Goal: Task Accomplishment & Management: Complete application form

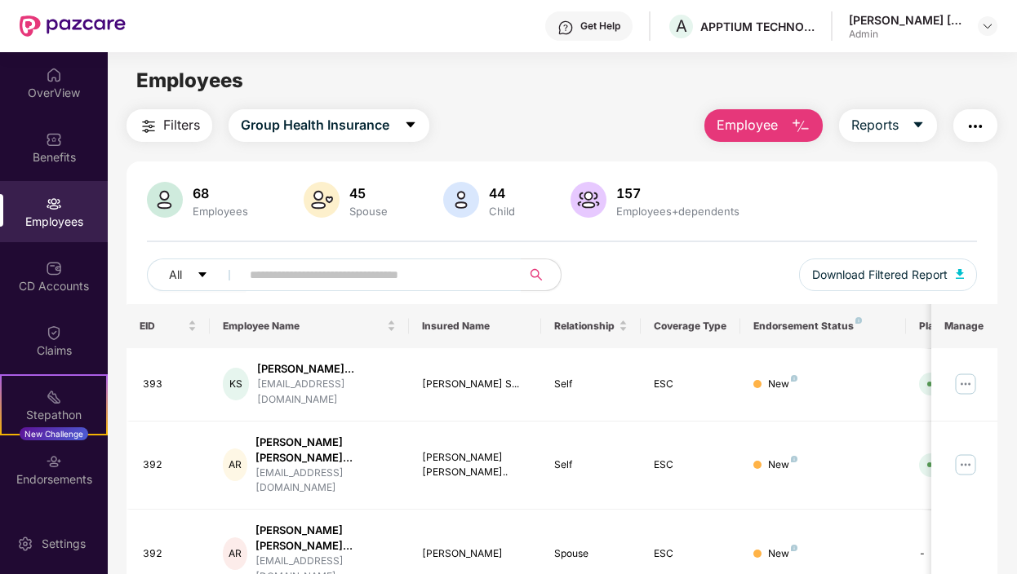
click at [749, 126] on span "Employee" at bounding box center [746, 125] width 61 height 20
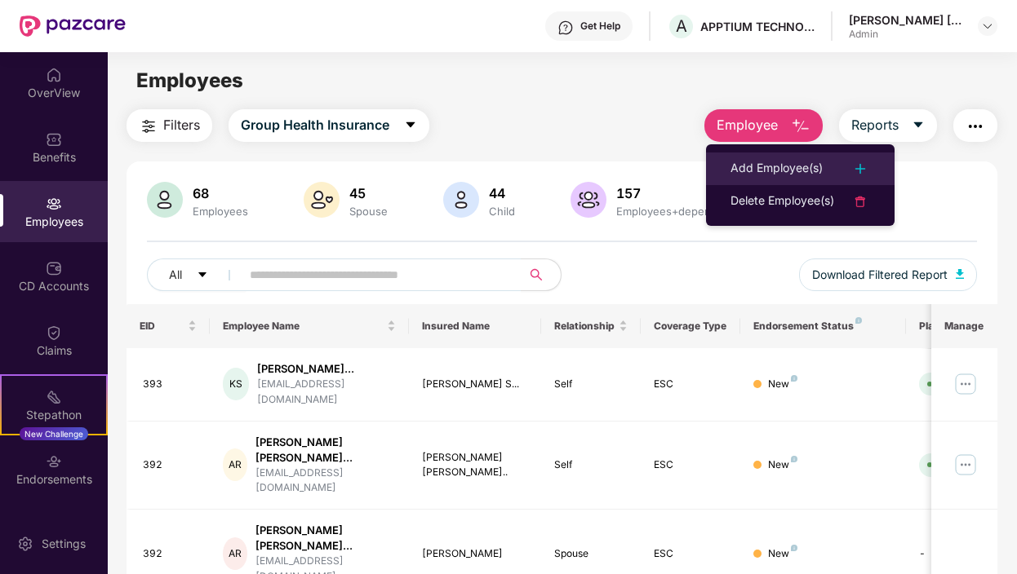
click at [782, 166] on div "Add Employee(s)" at bounding box center [776, 169] width 92 height 20
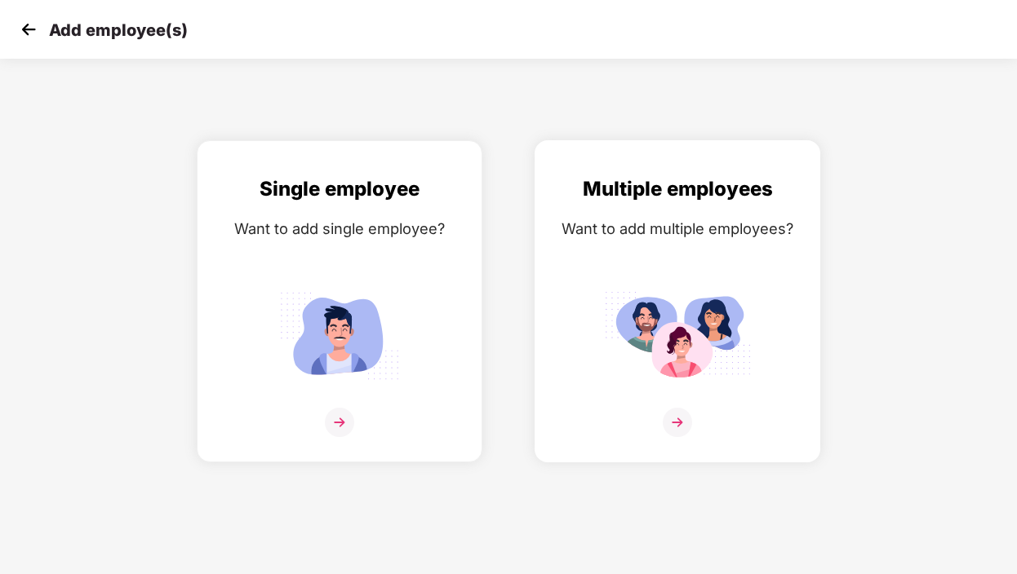
click at [676, 423] on img at bounding box center [677, 422] width 29 height 29
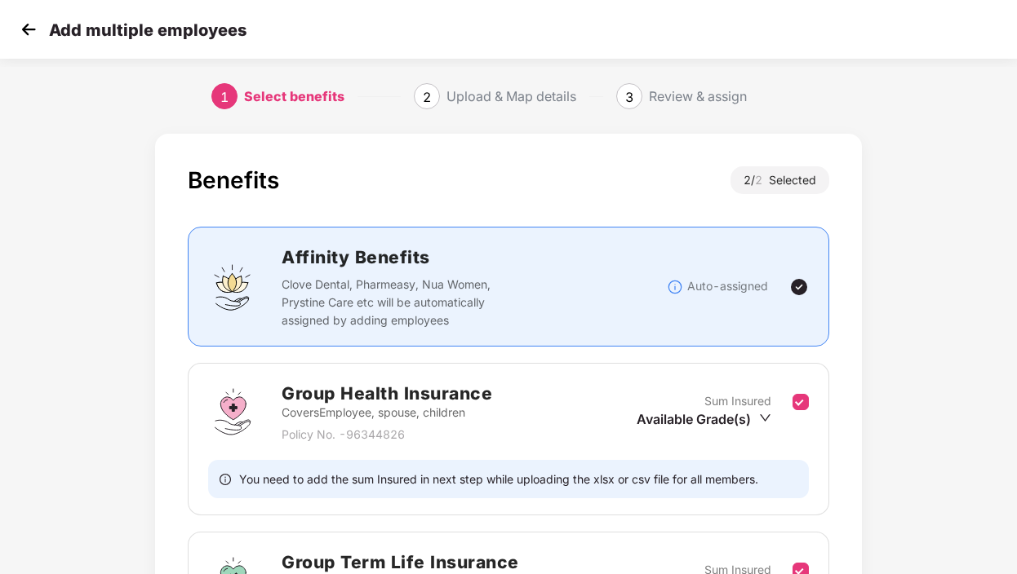
scroll to position [251, 0]
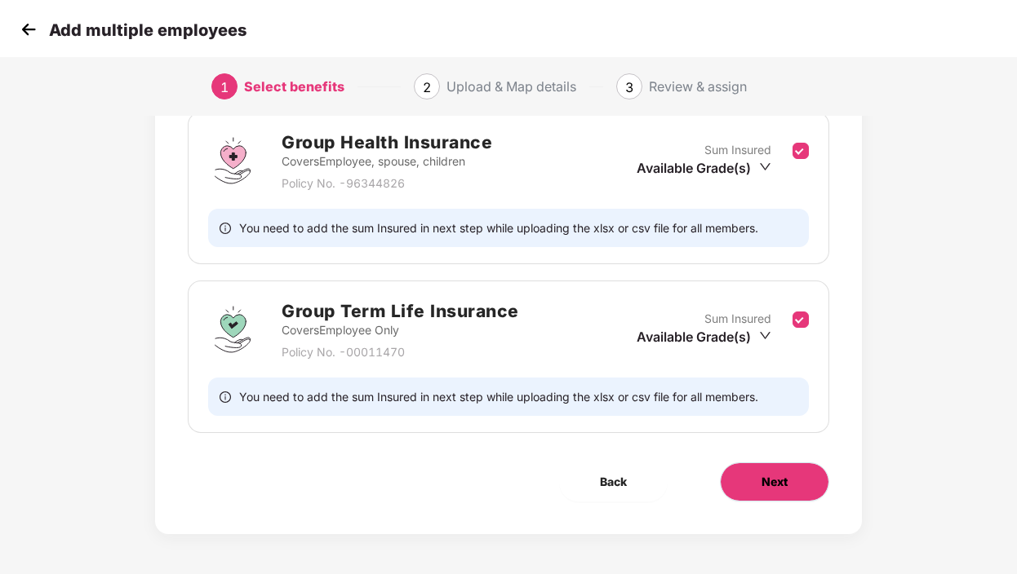
click at [782, 487] on span "Next" at bounding box center [774, 482] width 26 height 18
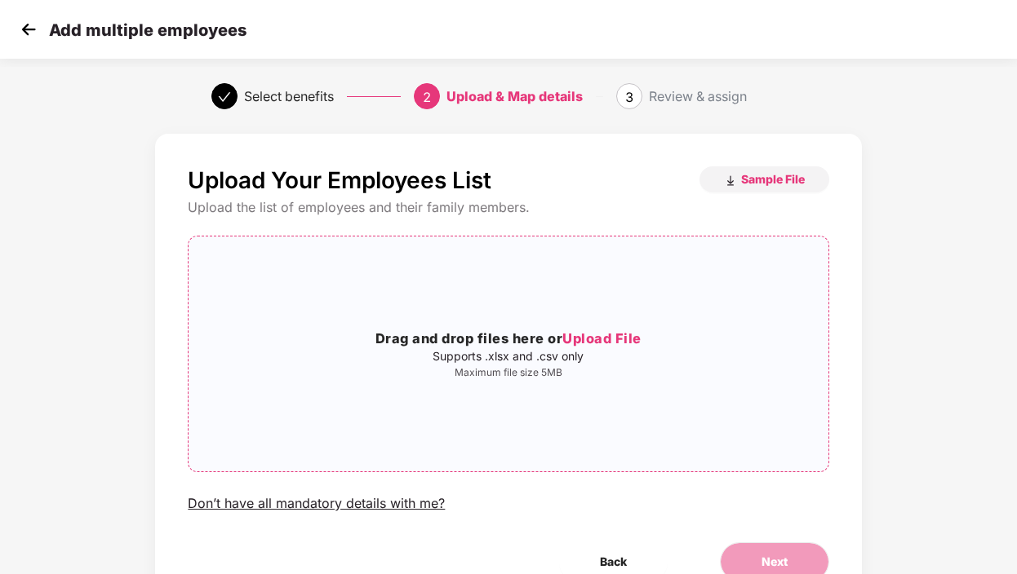
click at [597, 338] on span "Upload File" at bounding box center [601, 338] width 79 height 16
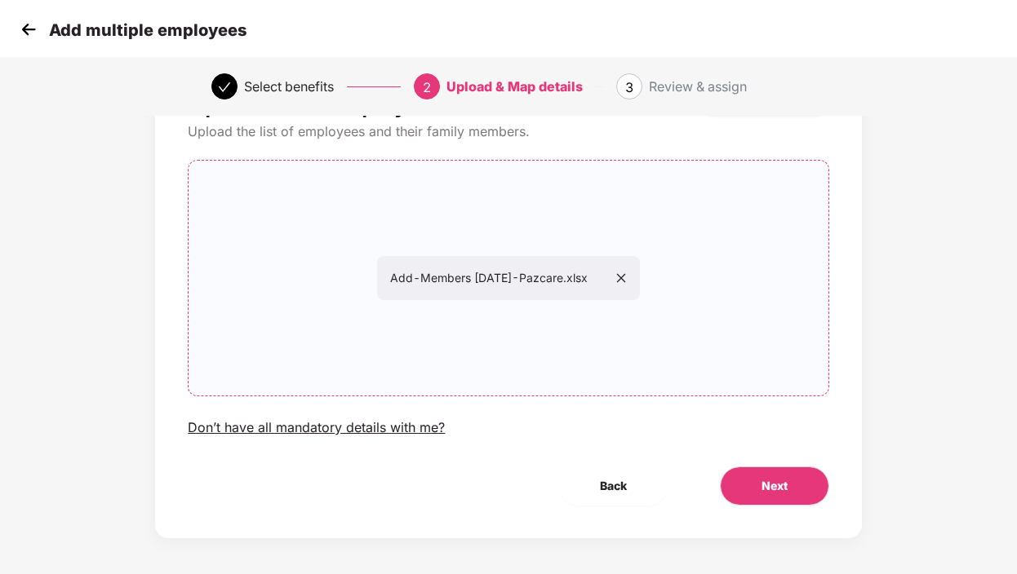
scroll to position [81, 0]
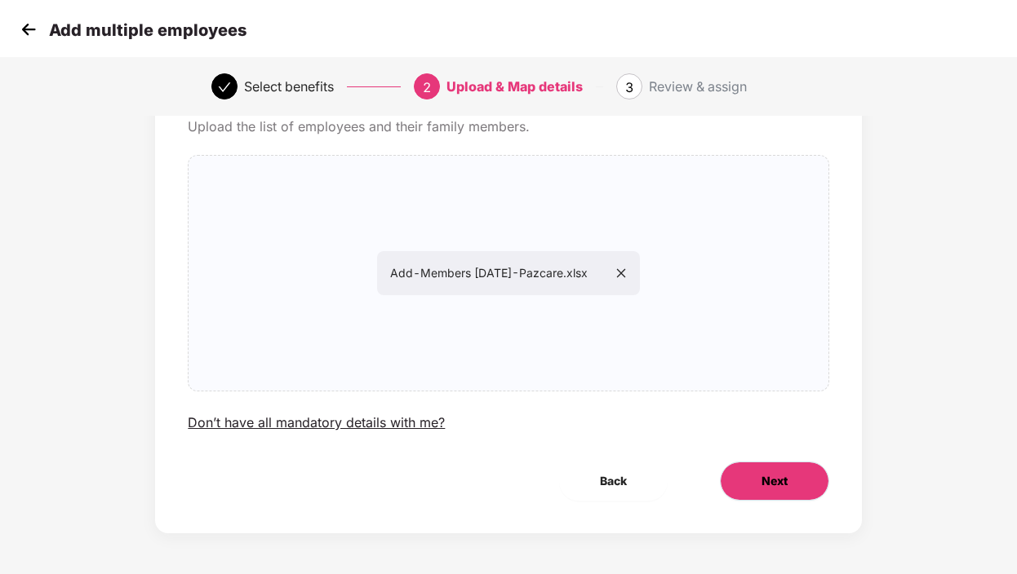
click at [777, 483] on span "Next" at bounding box center [774, 481] width 26 height 18
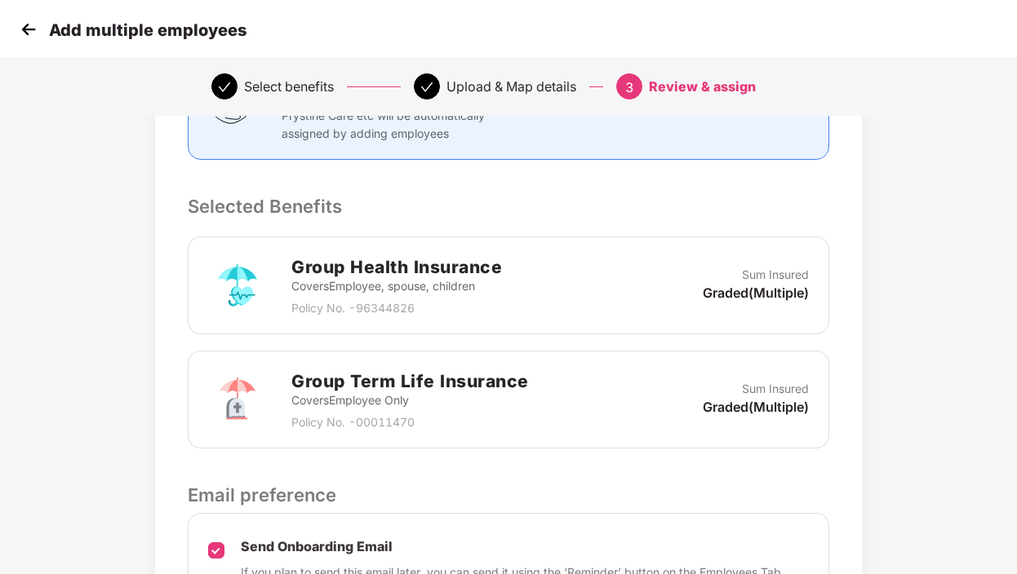
scroll to position [467, 0]
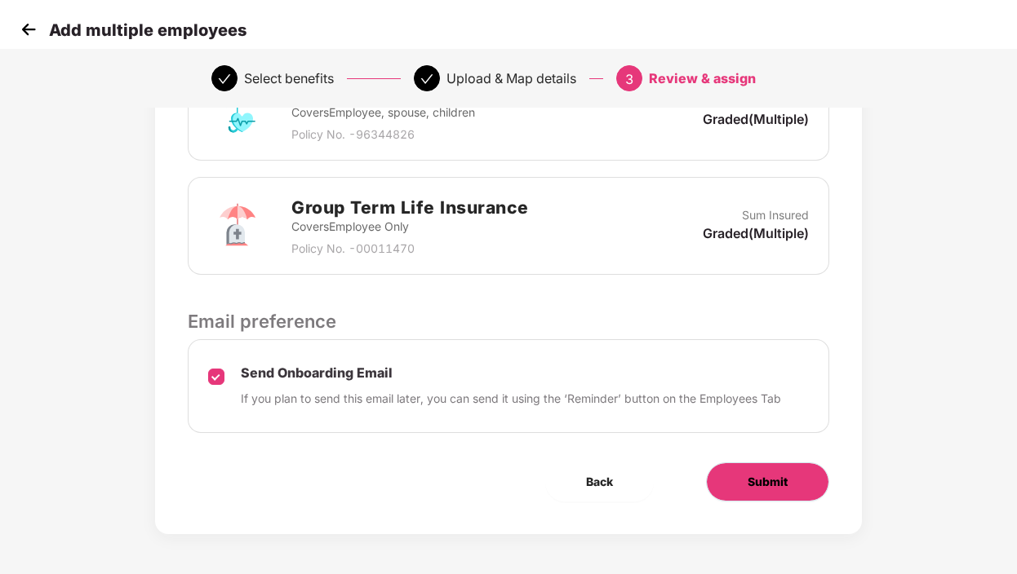
click at [769, 484] on span "Submit" at bounding box center [767, 482] width 40 height 18
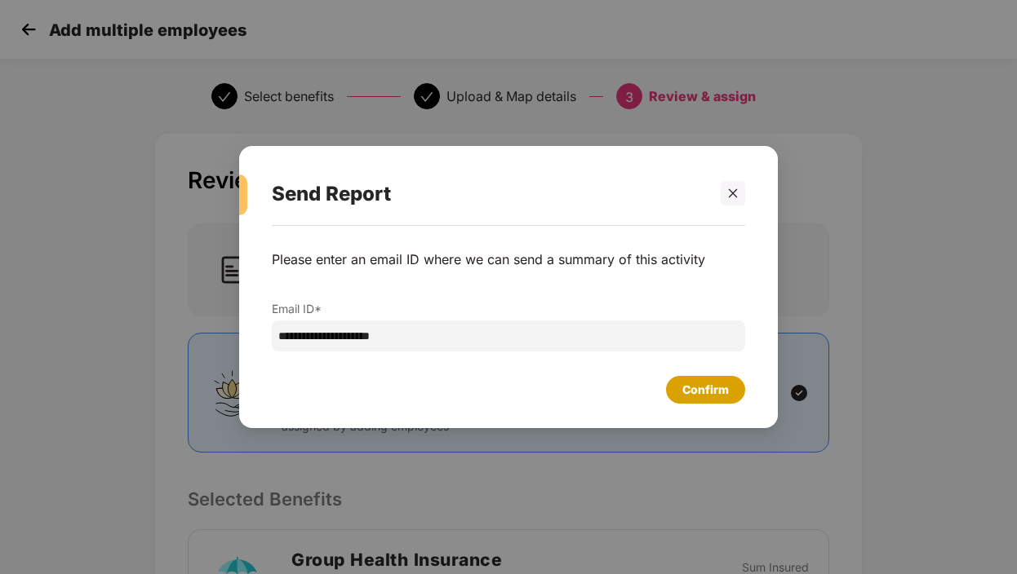
click at [707, 392] on div "Confirm" at bounding box center [705, 390] width 47 height 18
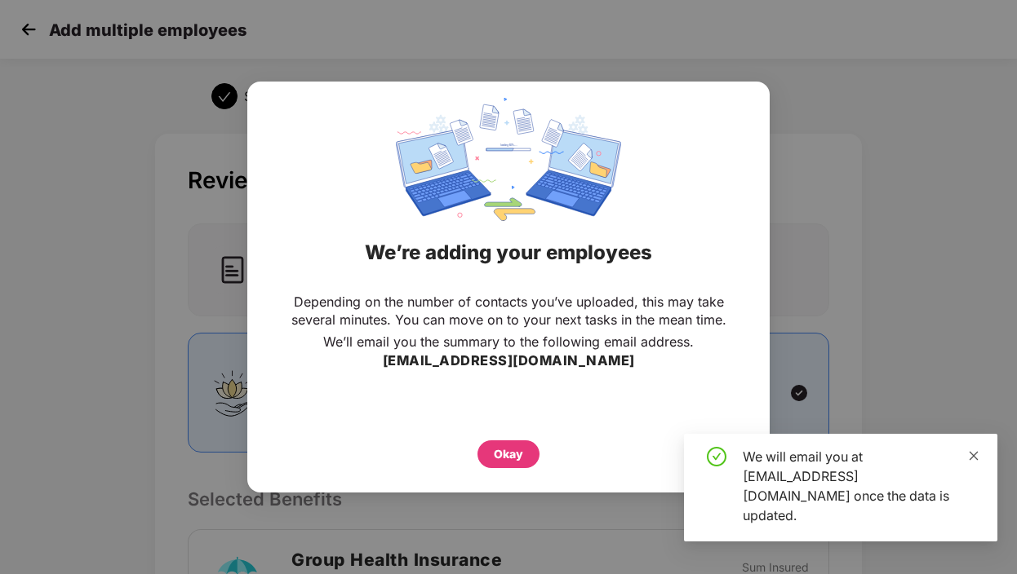
click at [974, 462] on icon "close" at bounding box center [973, 455] width 11 height 11
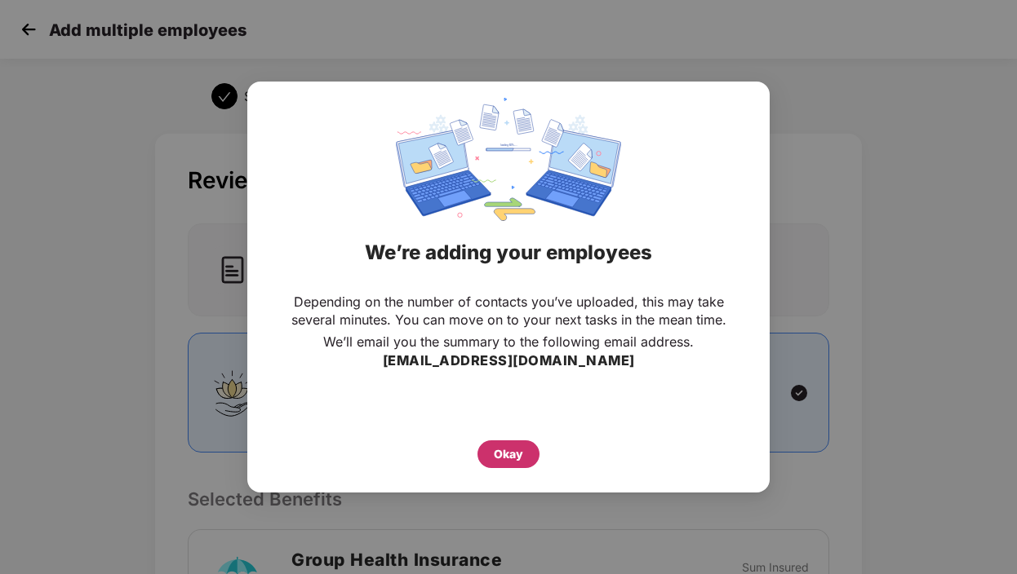
click at [516, 459] on div "Okay" at bounding box center [508, 454] width 29 height 18
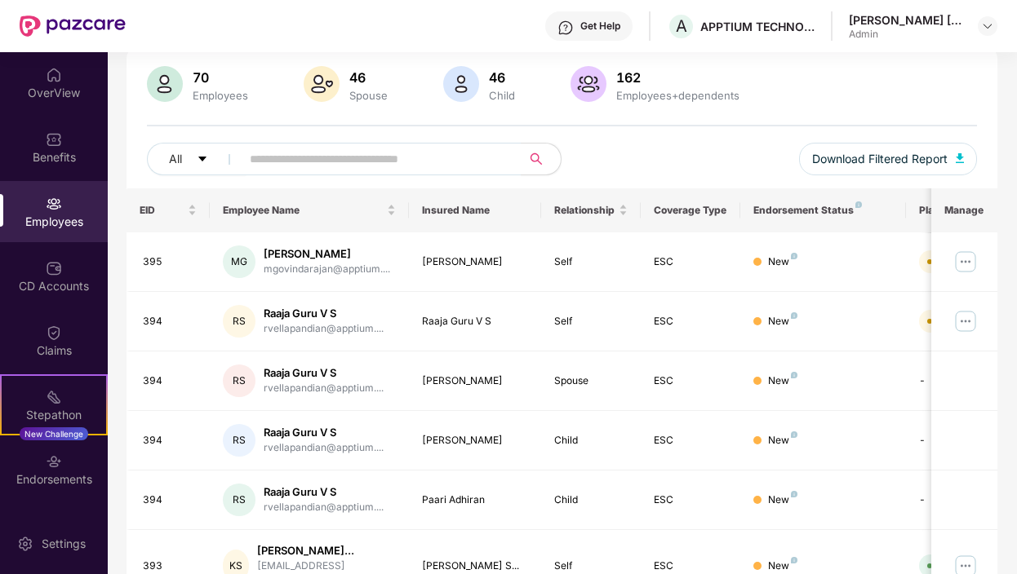
scroll to position [117, 0]
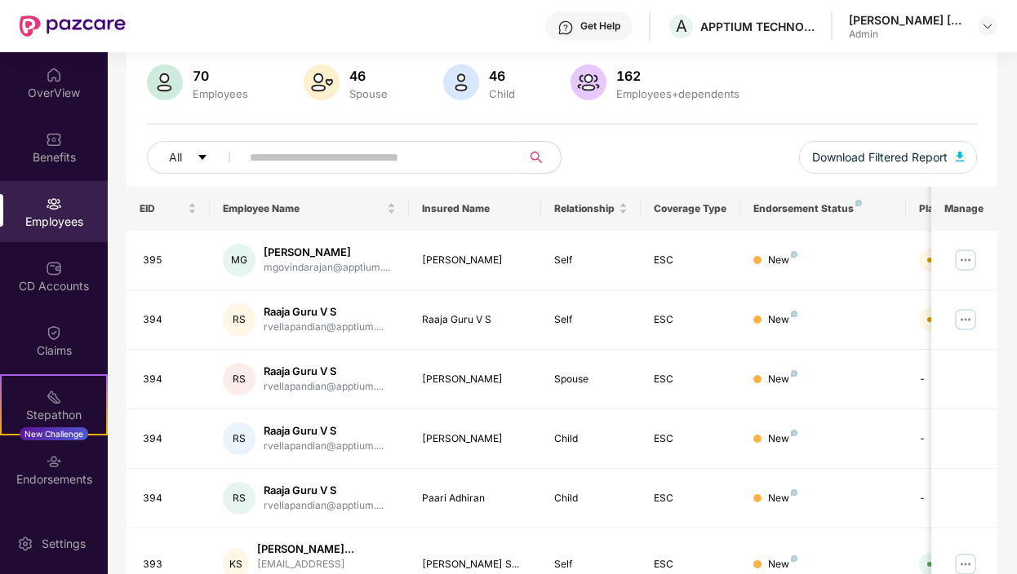
click at [40, 214] on div "Employees" at bounding box center [54, 222] width 108 height 16
click at [52, 270] on img at bounding box center [54, 268] width 16 height 16
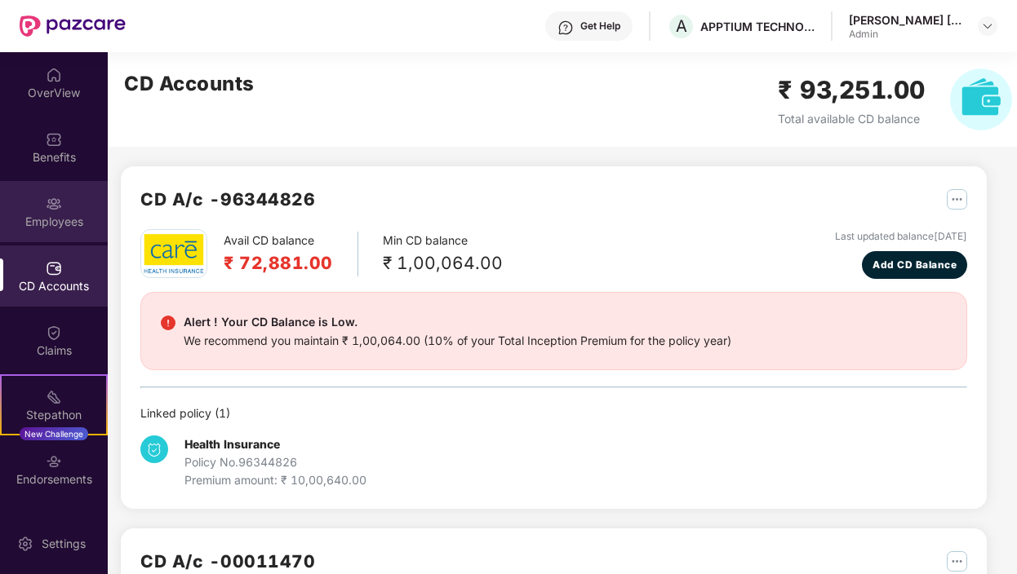
click at [46, 210] on img at bounding box center [54, 204] width 16 height 16
